Goal: Task Accomplishment & Management: Manage account settings

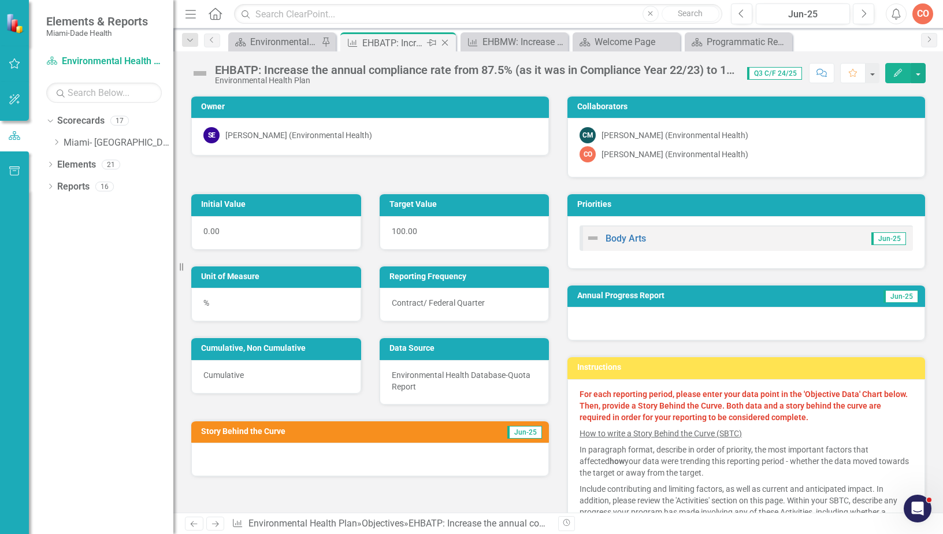
click at [447, 44] on icon "Close" at bounding box center [445, 42] width 12 height 9
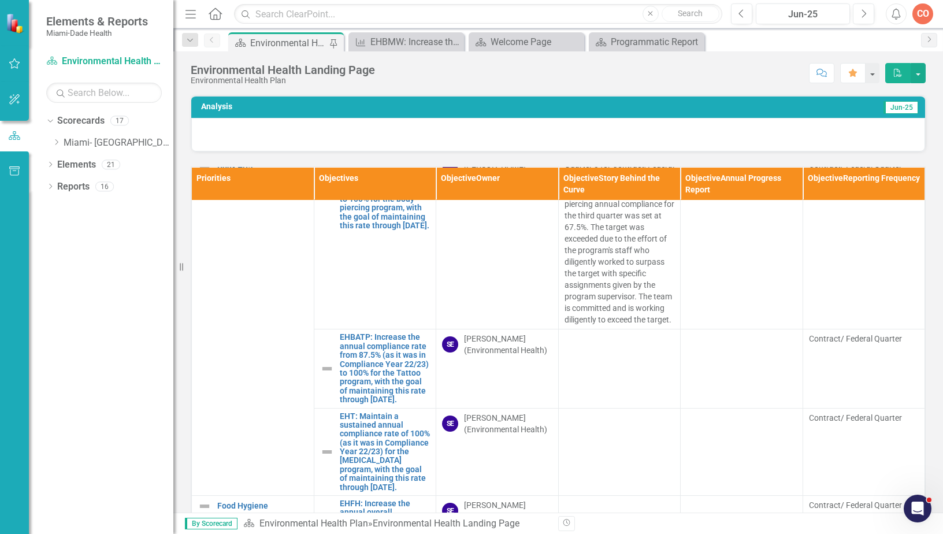
scroll to position [809, 0]
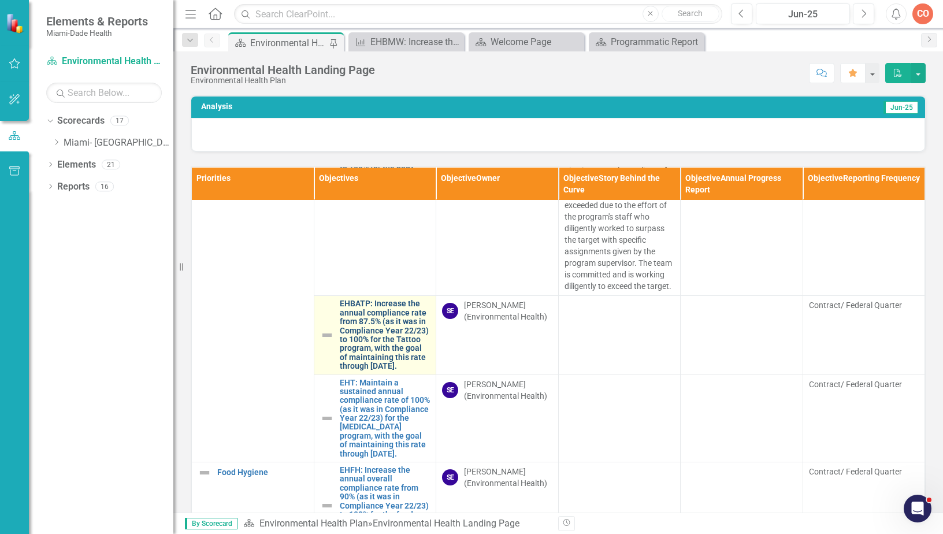
click at [385, 370] on link "EHBATP: Increase the annual compliance rate from 87.5% (as it was in Compliance…" at bounding box center [385, 334] width 91 height 71
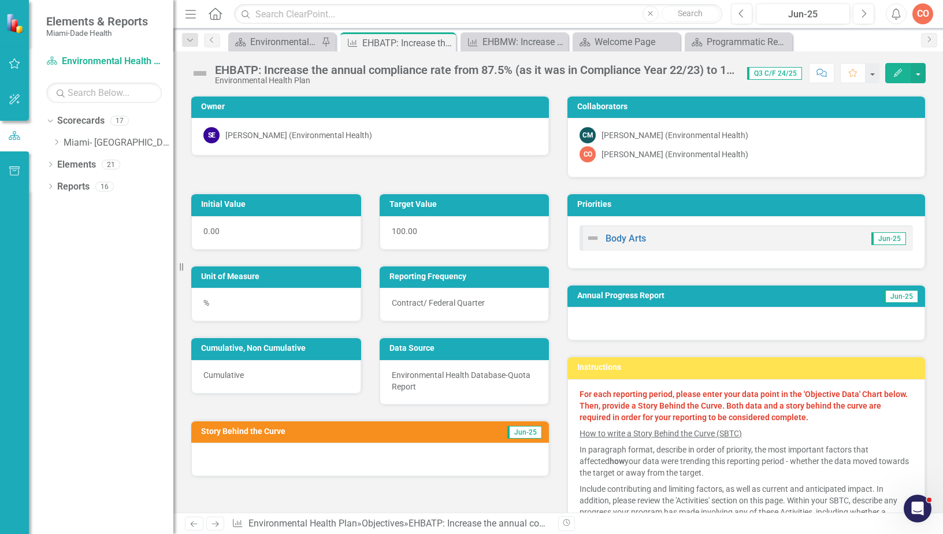
click at [906, 76] on button "Edit" at bounding box center [897, 73] width 25 height 20
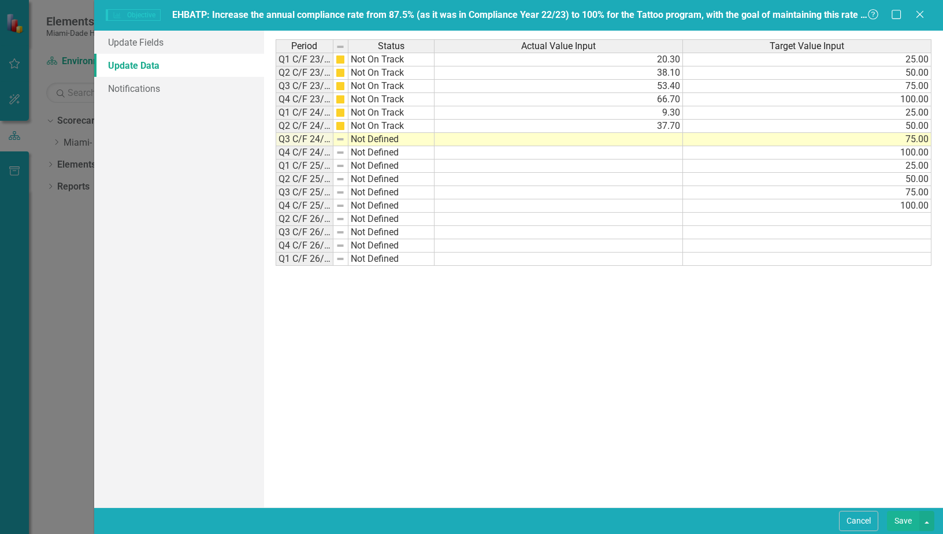
click at [679, 139] on td at bounding box center [559, 139] width 248 height 13
type textarea "69.1"
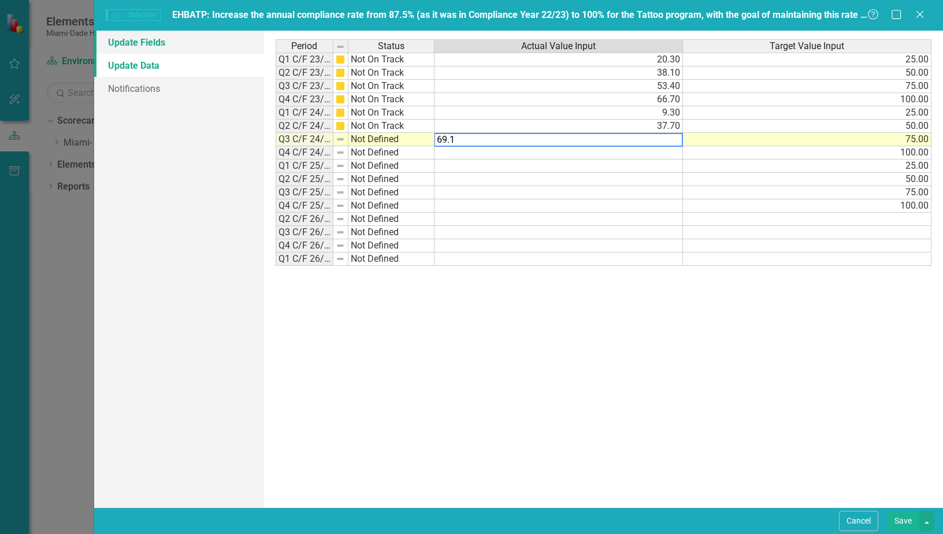
drag, startPoint x: 144, startPoint y: 41, endPoint x: 153, endPoint y: 43, distance: 8.8
click at [144, 41] on link "Update Fields" at bounding box center [179, 42] width 170 height 23
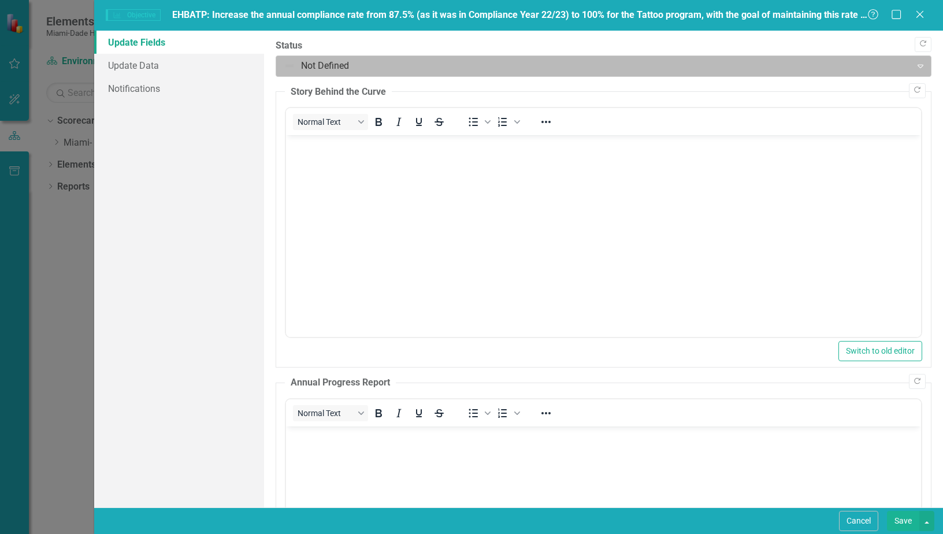
drag, startPoint x: 439, startPoint y: 58, endPoint x: 440, endPoint y: 73, distance: 14.5
click at [439, 58] on div at bounding box center [594, 66] width 621 height 16
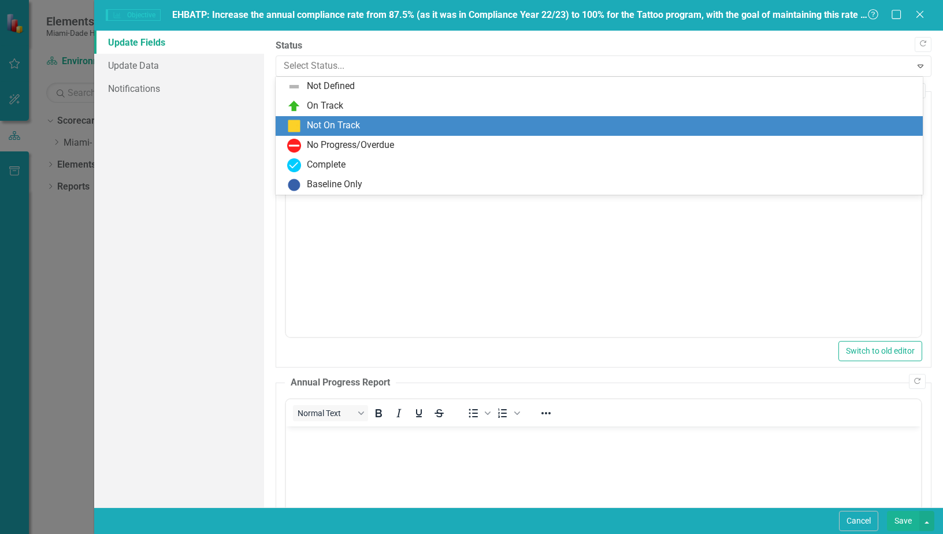
click at [426, 129] on div "Not On Track" at bounding box center [601, 126] width 629 height 14
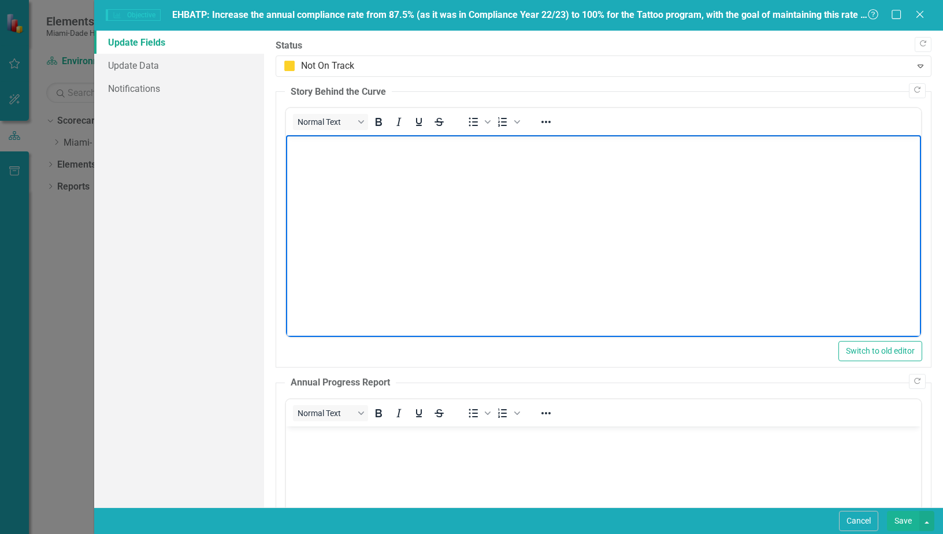
click at [351, 199] on body "Rich Text Area. Press ALT-0 for help." at bounding box center [602, 221] width 635 height 173
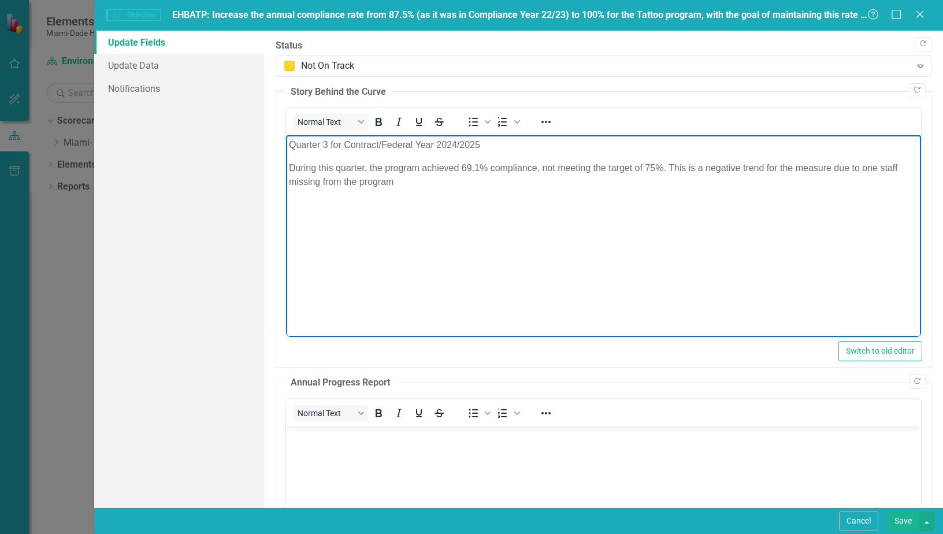
click at [479, 199] on body "Quarter 3 for Contract/Federal Year 2024/2025 During this quarter, the program …" at bounding box center [602, 221] width 635 height 173
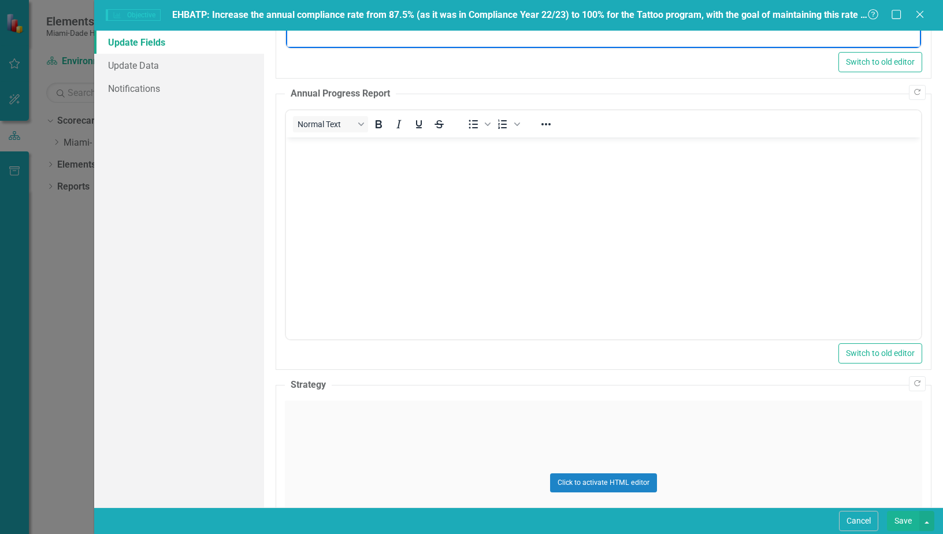
scroll to position [58, 0]
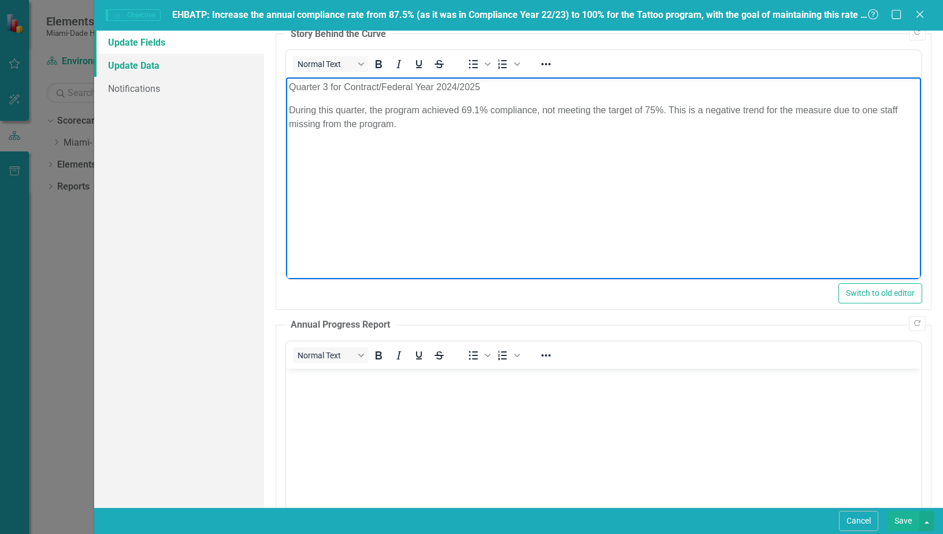
click at [188, 64] on link "Update Data" at bounding box center [179, 65] width 170 height 23
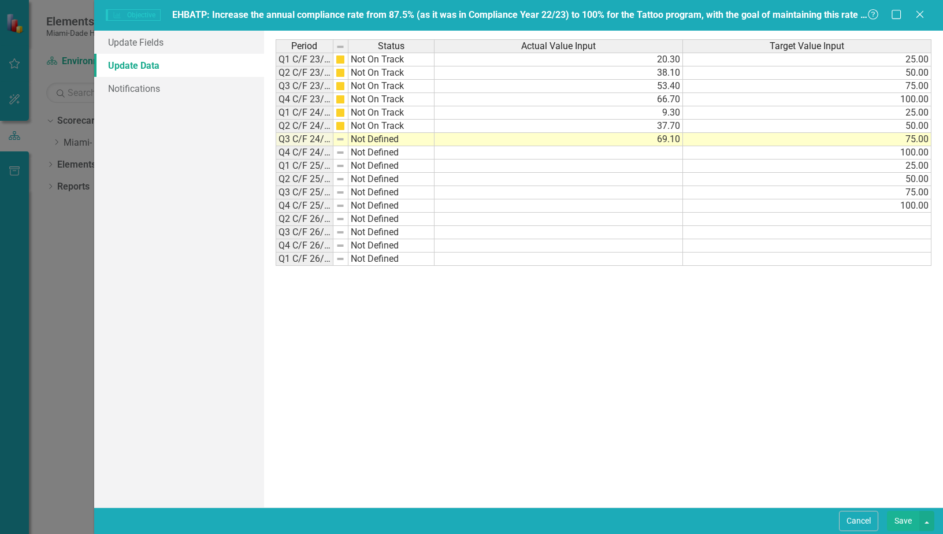
click at [902, 523] on button "Save" at bounding box center [903, 521] width 32 height 20
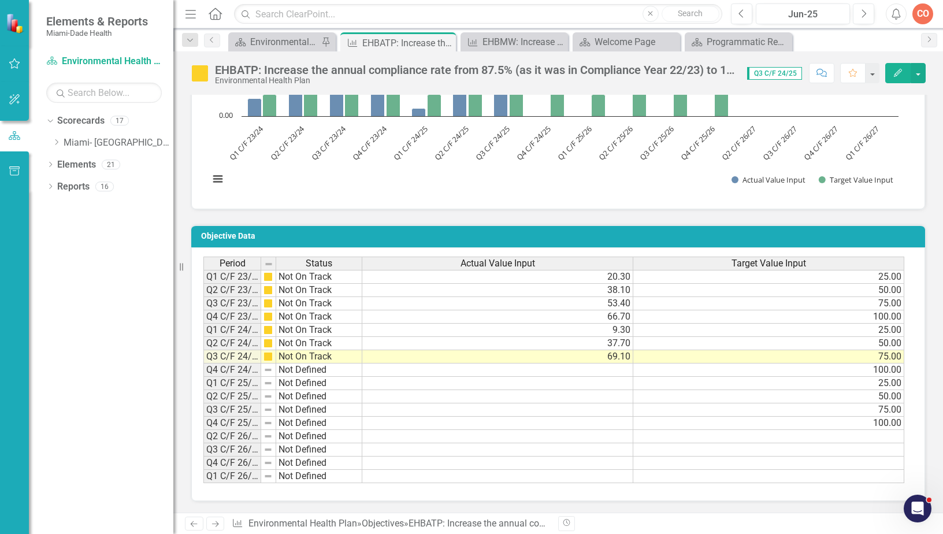
scroll to position [578, 0]
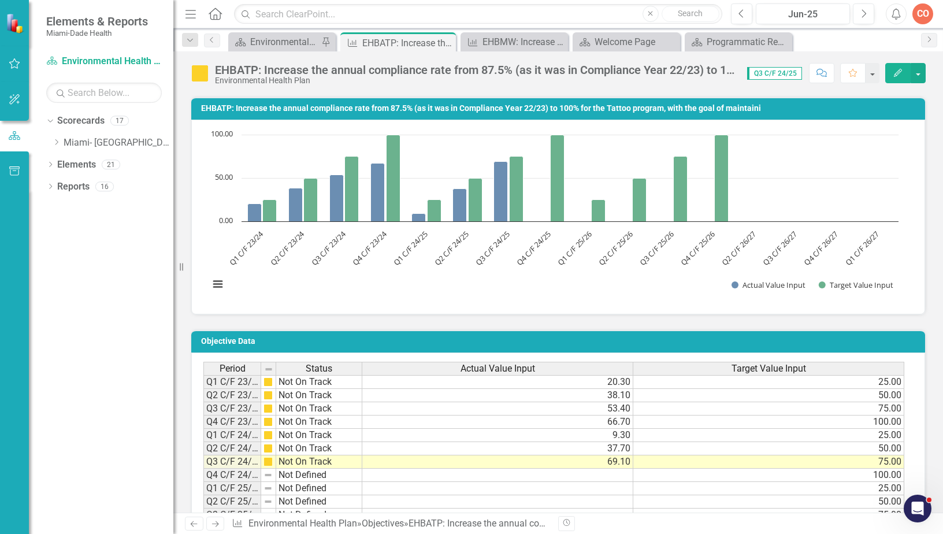
click at [894, 74] on icon "Edit" at bounding box center [898, 73] width 10 height 8
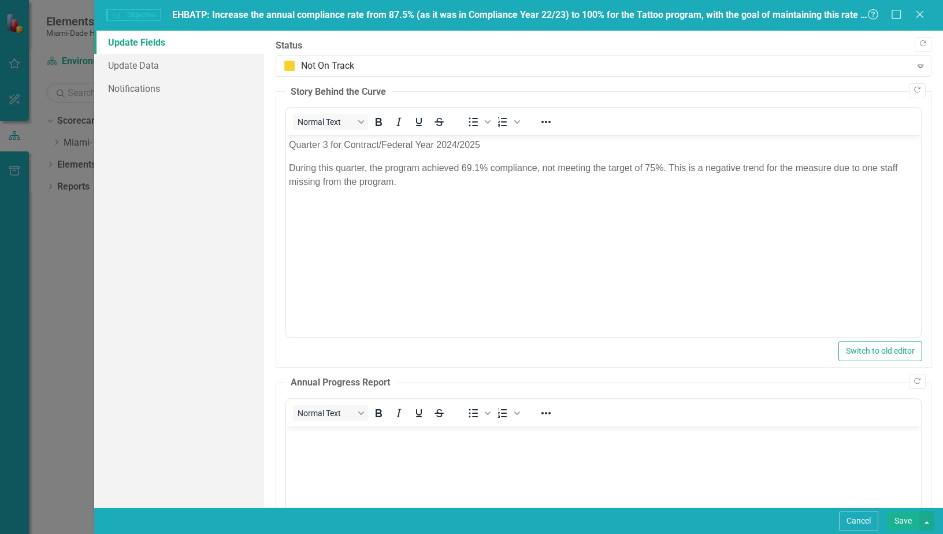
scroll to position [0, 0]
click at [919, 19] on icon "Close" at bounding box center [919, 14] width 14 height 11
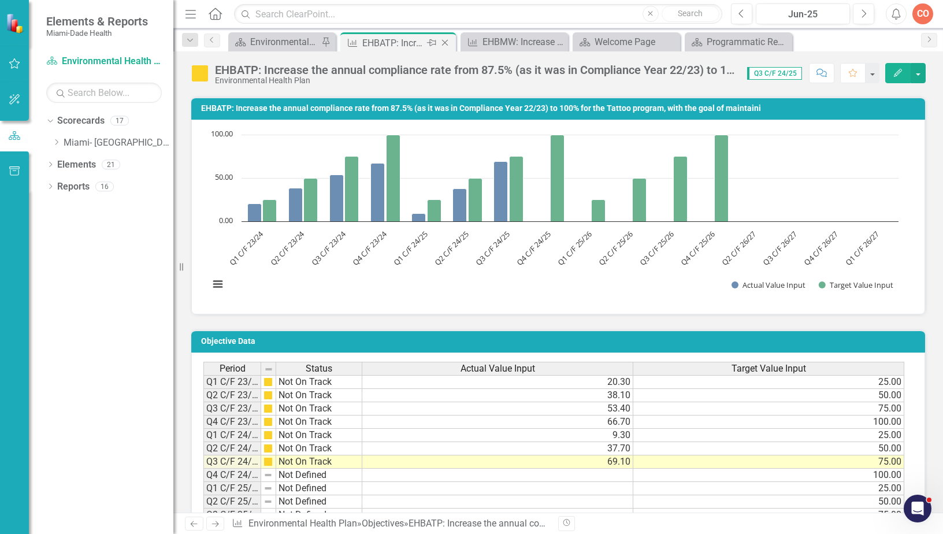
click at [446, 43] on icon "Close" at bounding box center [445, 42] width 12 height 9
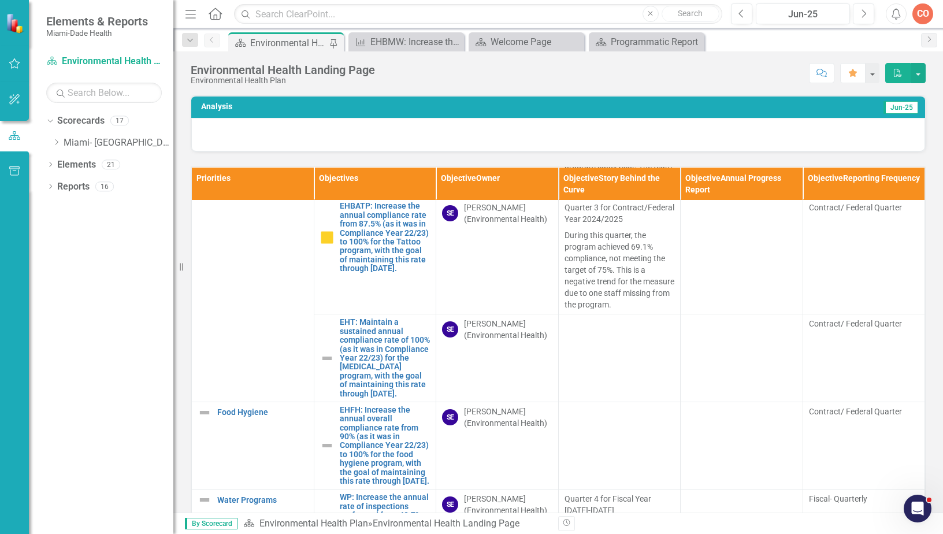
scroll to position [982, 0]
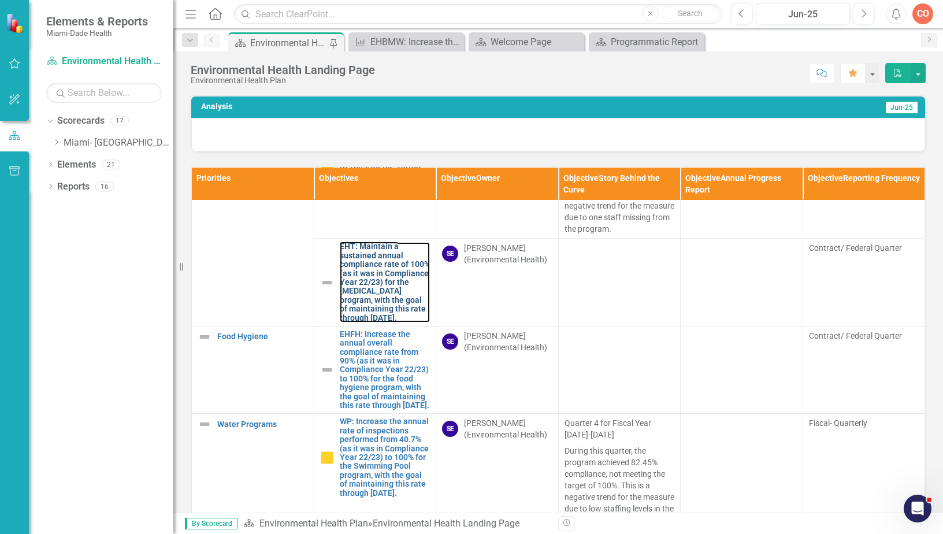
drag, startPoint x: 387, startPoint y: 318, endPoint x: 55, endPoint y: 283, distance: 333.5
click at [387, 318] on link "EHT: Maintain a sustained annual compliance rate of 100% (as it was in Complian…" at bounding box center [385, 282] width 91 height 80
